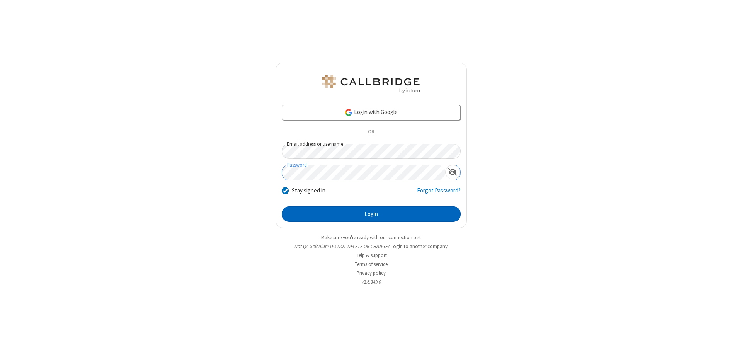
click at [371, 214] on button "Login" at bounding box center [371, 213] width 179 height 15
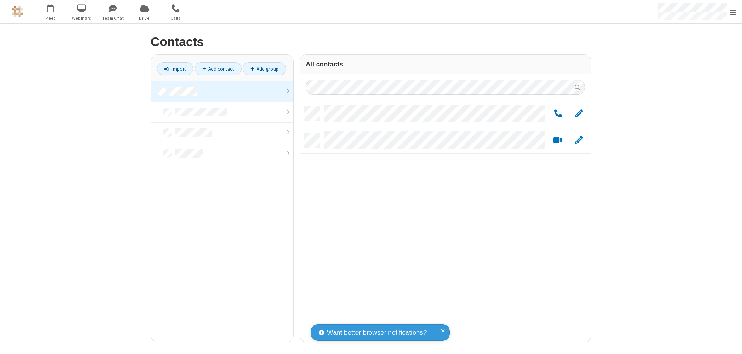
scroll to position [236, 285]
click at [222, 91] on link at bounding box center [222, 91] width 142 height 21
click at [264, 69] on link "Add group" at bounding box center [264, 68] width 43 height 13
